Goal: Task Accomplishment & Management: Complete application form

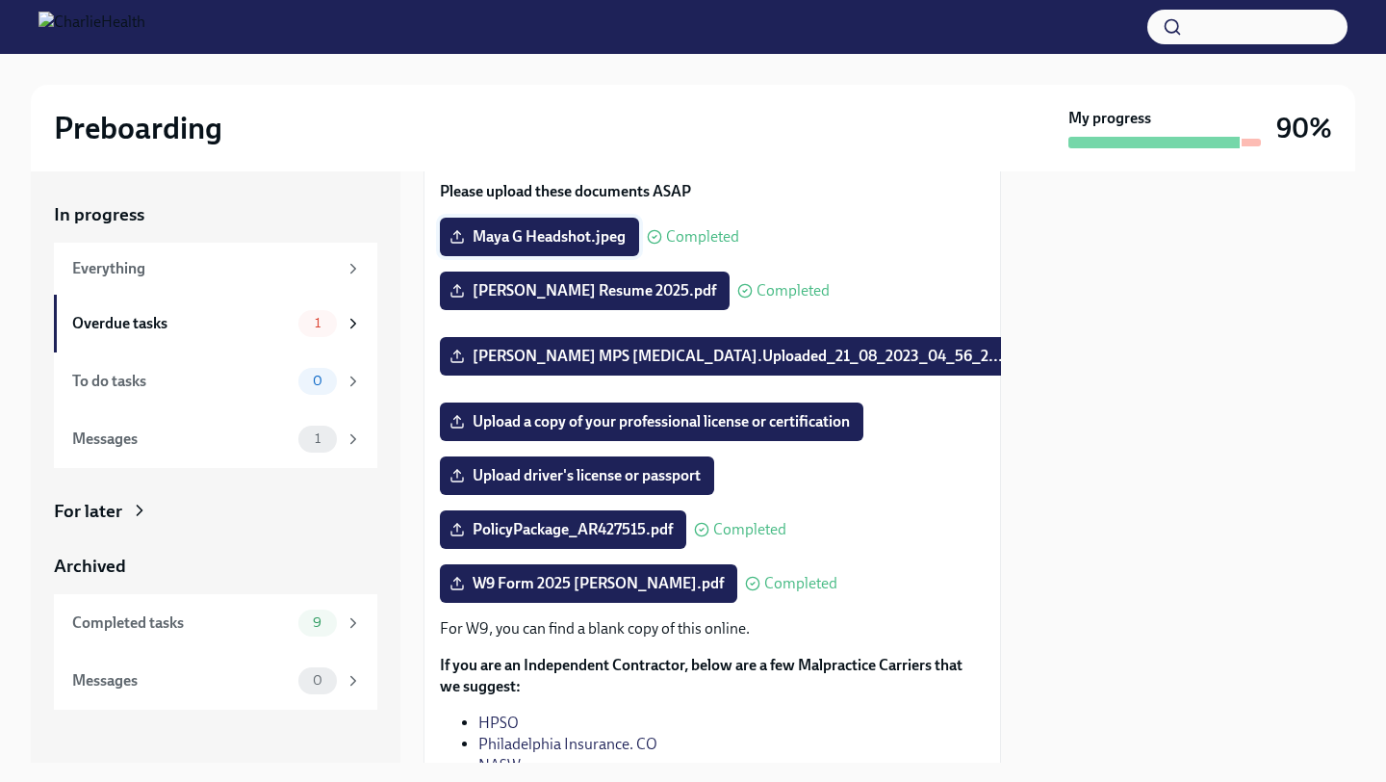
scroll to position [373, 0]
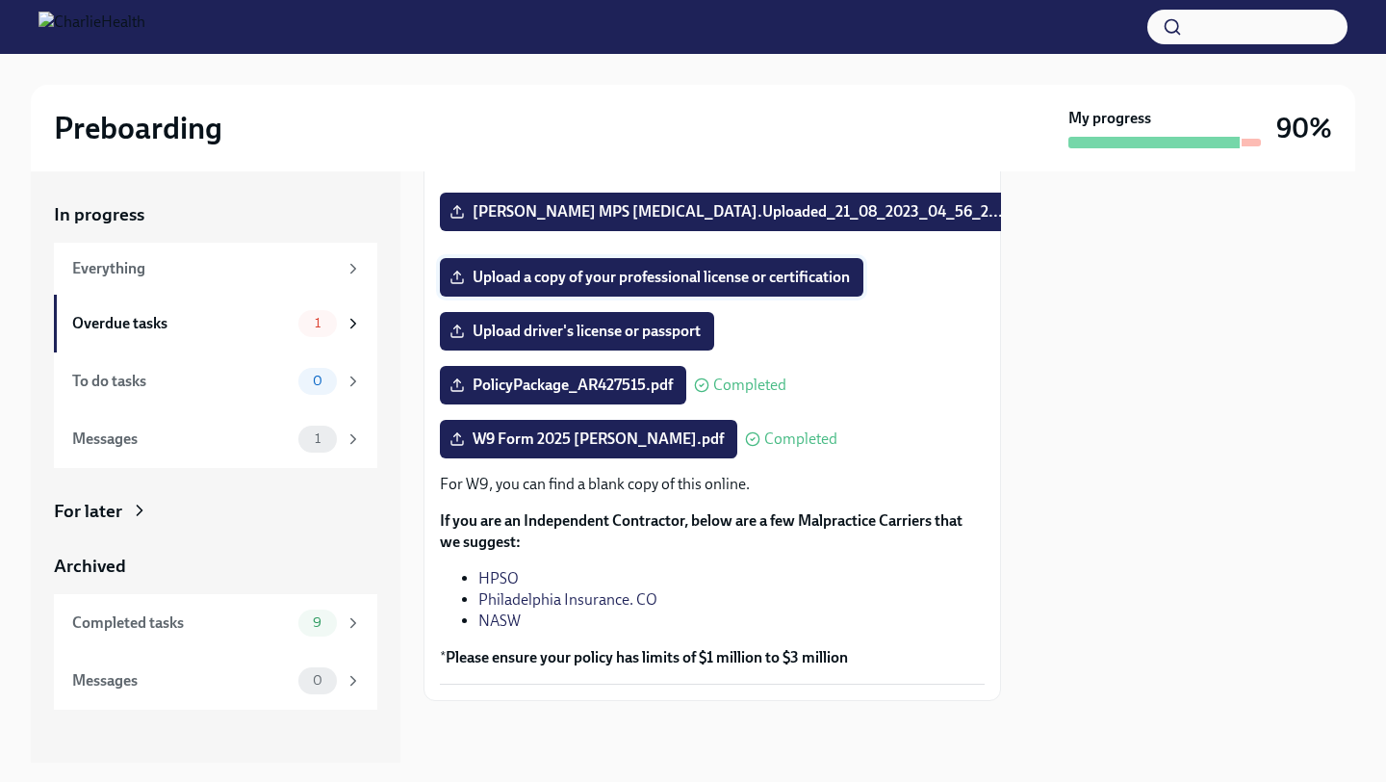
click at [631, 285] on span "Upload a copy of your professional license or certification" at bounding box center [651, 277] width 397 height 19
click at [0, 0] on input "Upload a copy of your professional license or certification" at bounding box center [0, 0] width 0 height 0
click at [649, 277] on span "Upload a copy of your professional license or certification" at bounding box center [651, 277] width 397 height 19
click at [0, 0] on input "Upload a copy of your professional license or certification" at bounding box center [0, 0] width 0 height 0
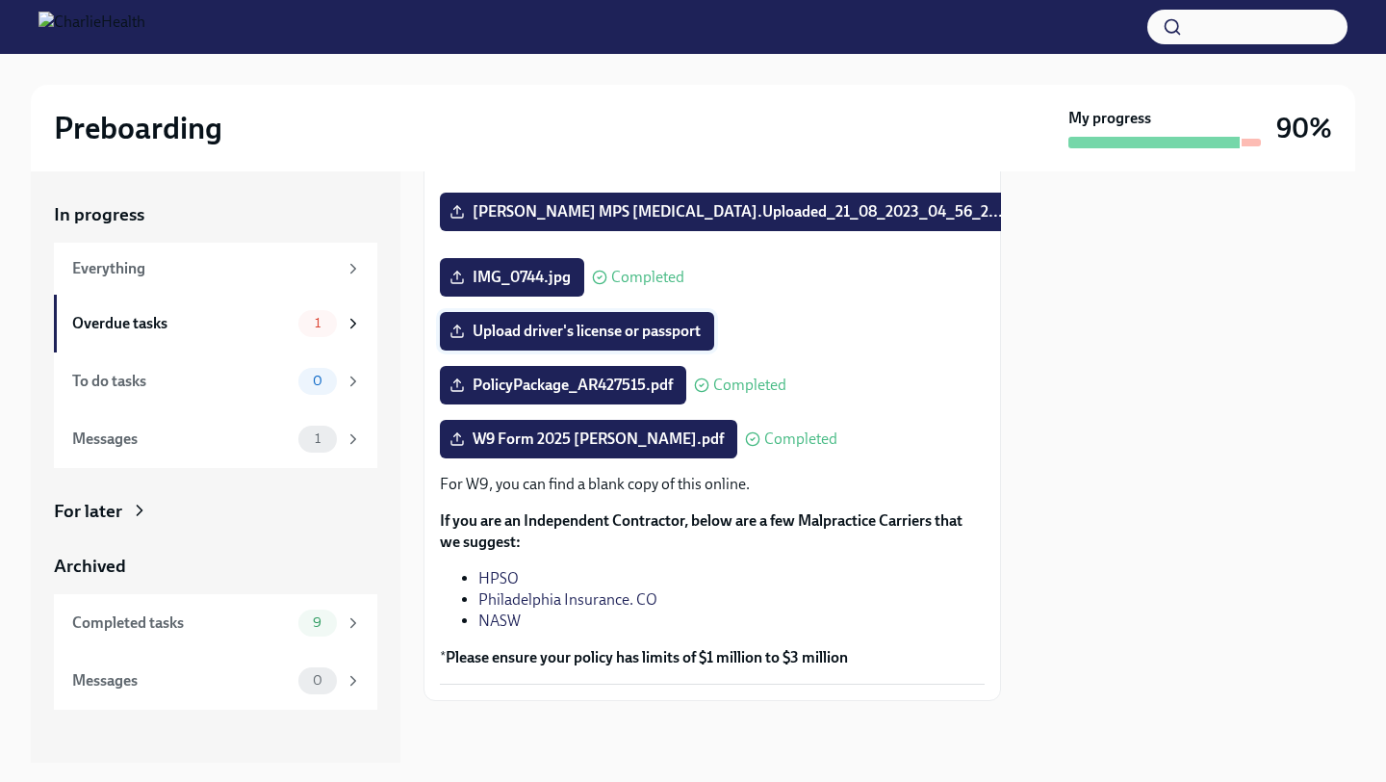
click at [644, 324] on span "Upload driver's license or passport" at bounding box center [576, 331] width 247 height 19
click at [0, 0] on input "Upload driver's license or passport" at bounding box center [0, 0] width 0 height 0
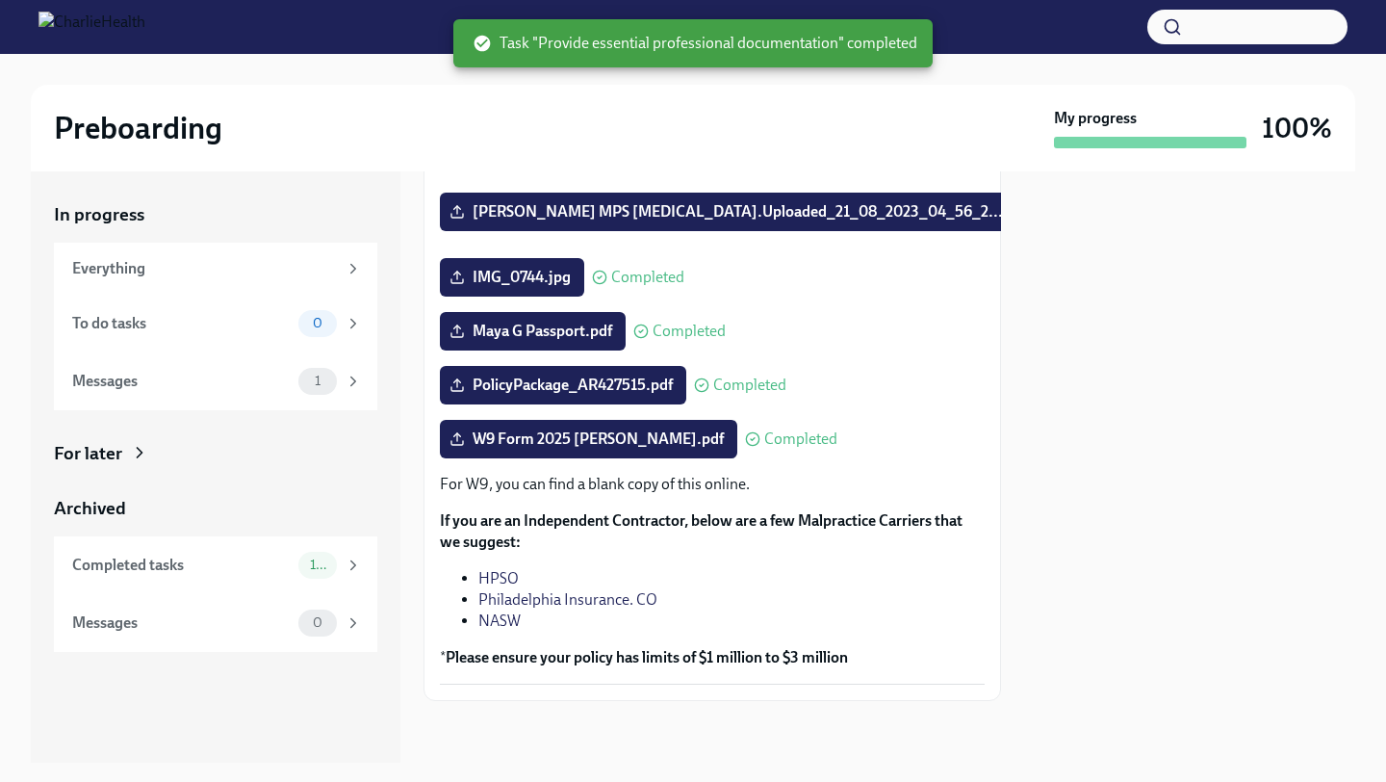
scroll to position [344, 0]
click at [299, 389] on div "1" at bounding box center [330, 381] width 64 height 27
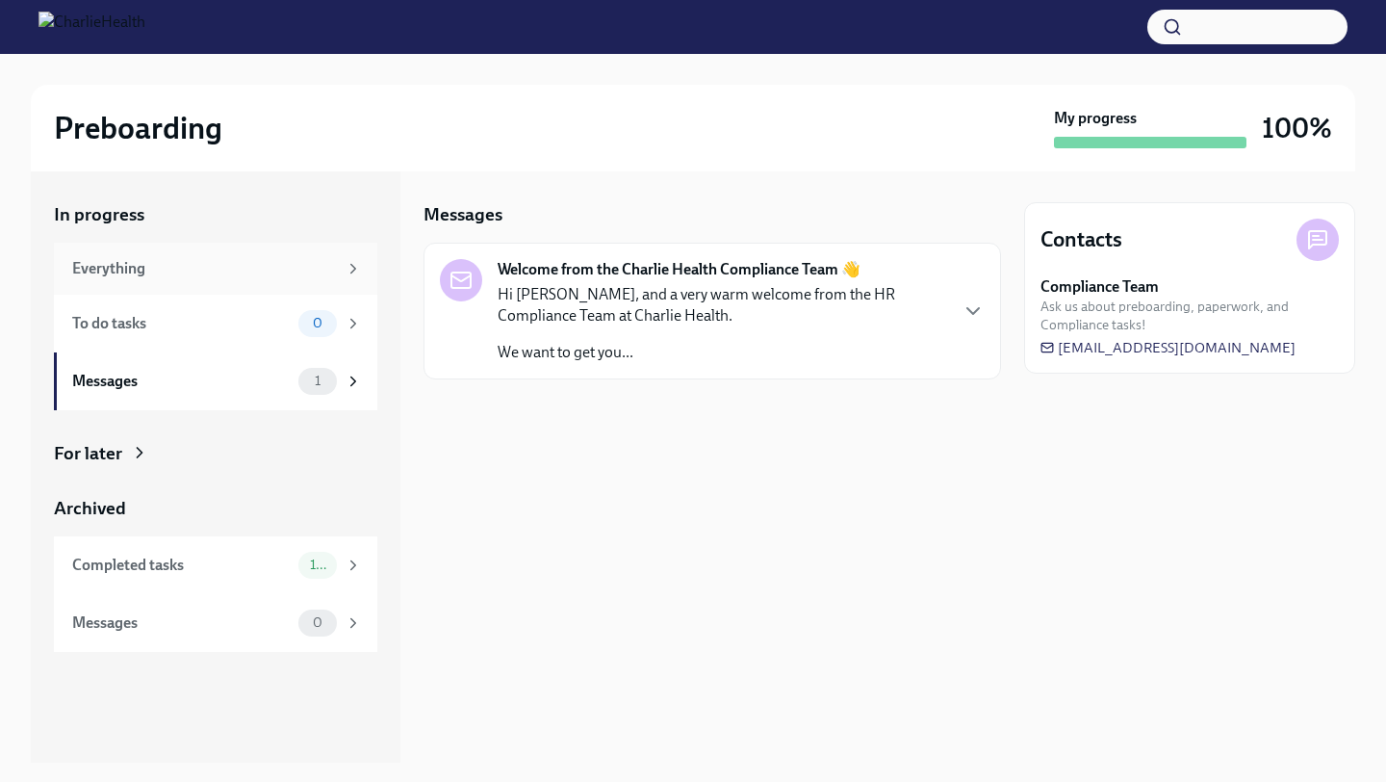
click at [245, 265] on div "Everything" at bounding box center [204, 268] width 265 height 21
